Goal: Navigation & Orientation: Understand site structure

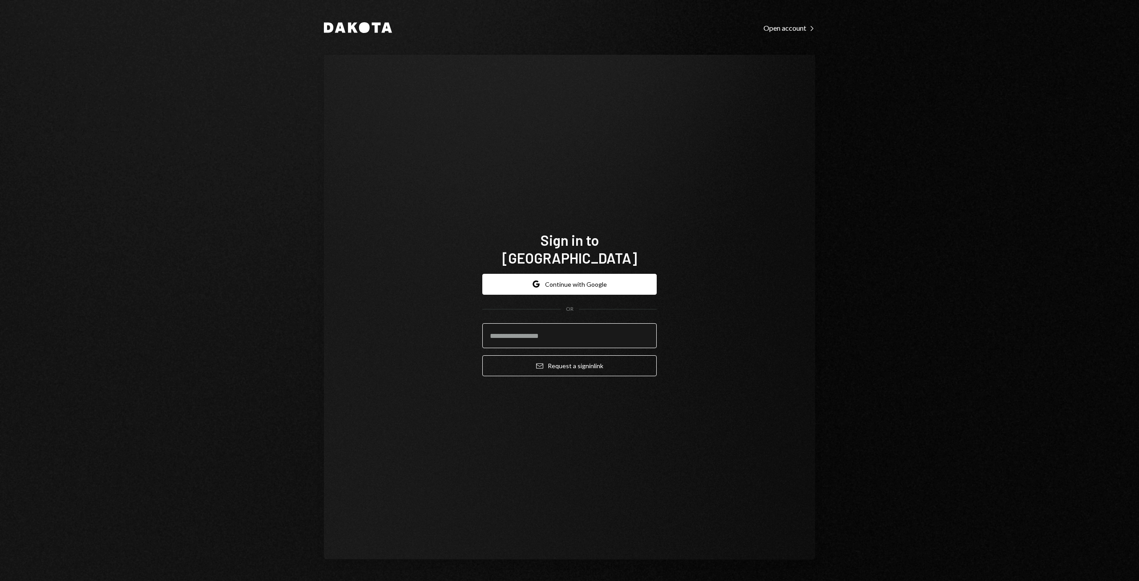
click at [560, 328] on input "email" at bounding box center [569, 335] width 174 height 25
type input "**********"
click at [569, 274] on button "Google Continue with Google" at bounding box center [569, 284] width 174 height 21
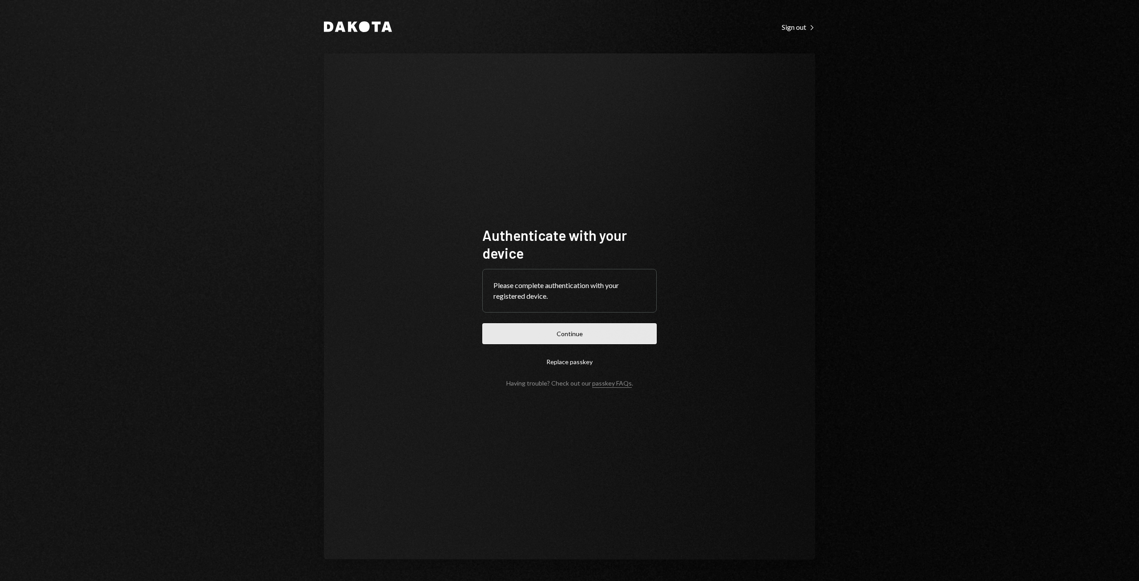
click at [579, 339] on button "Continue" at bounding box center [569, 333] width 174 height 21
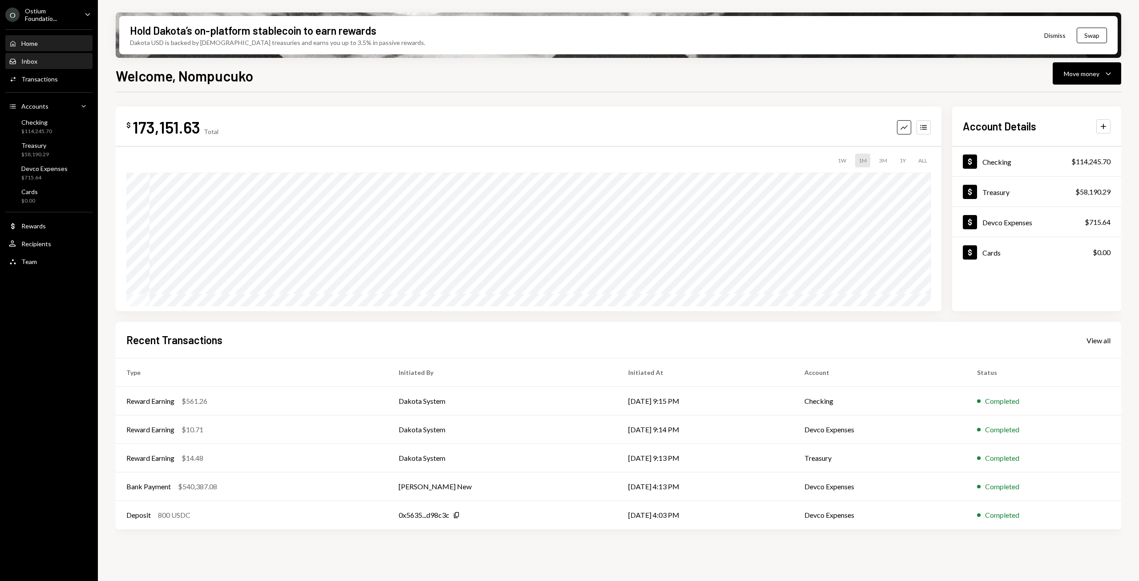
click at [37, 60] on div "Inbox Inbox" at bounding box center [49, 61] width 80 height 8
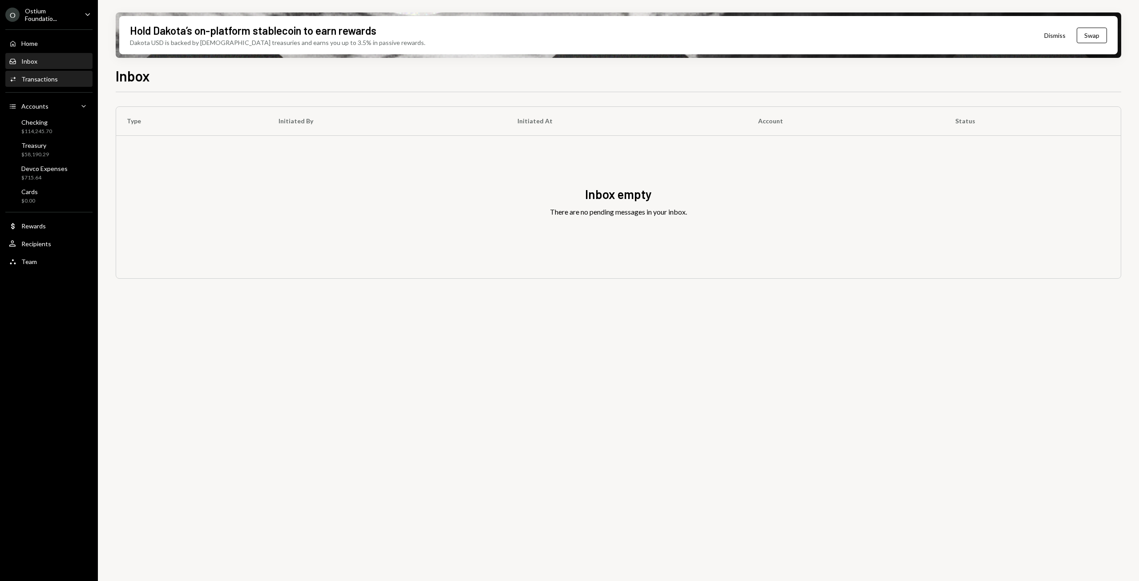
click at [33, 78] on div "Transactions" at bounding box center [39, 79] width 36 height 8
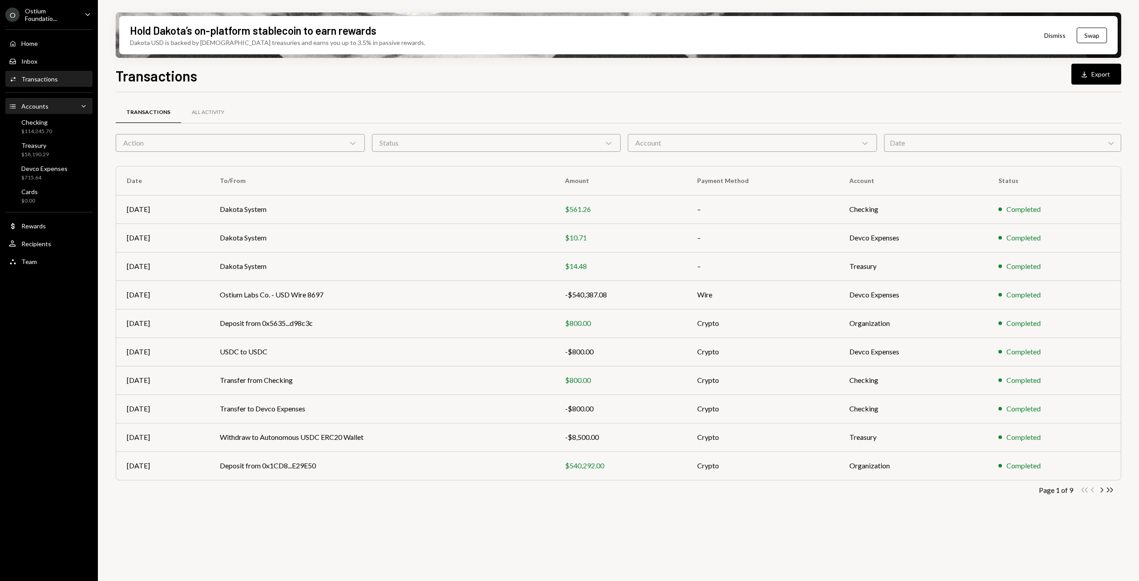
click at [39, 109] on div "Accounts" at bounding box center [34, 106] width 27 height 8
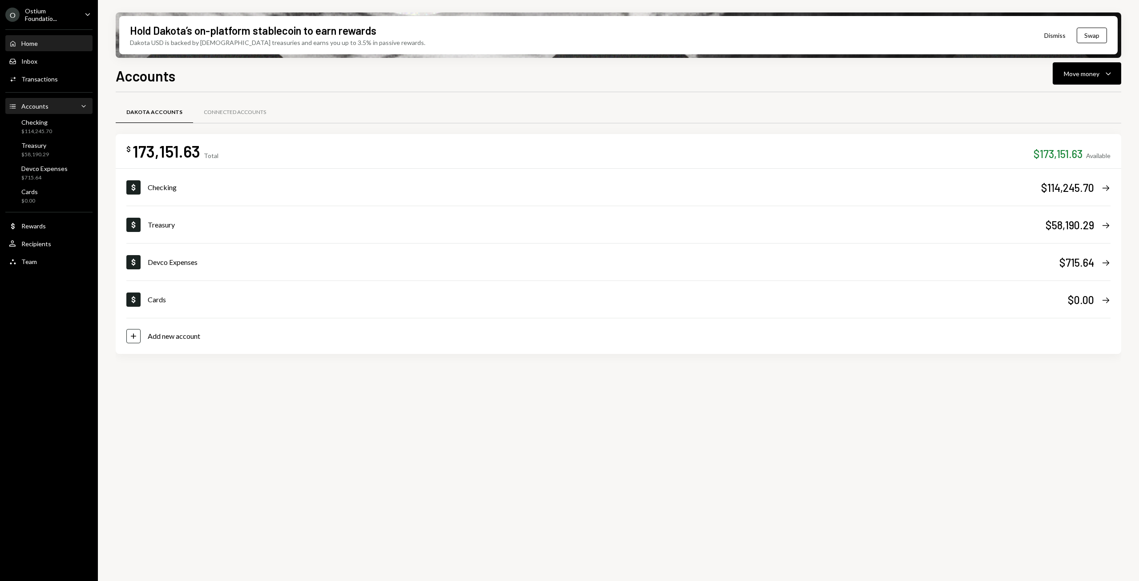
click at [30, 46] on div "Home" at bounding box center [29, 44] width 16 height 8
